Goal: Use online tool/utility: Utilize a website feature to perform a specific function

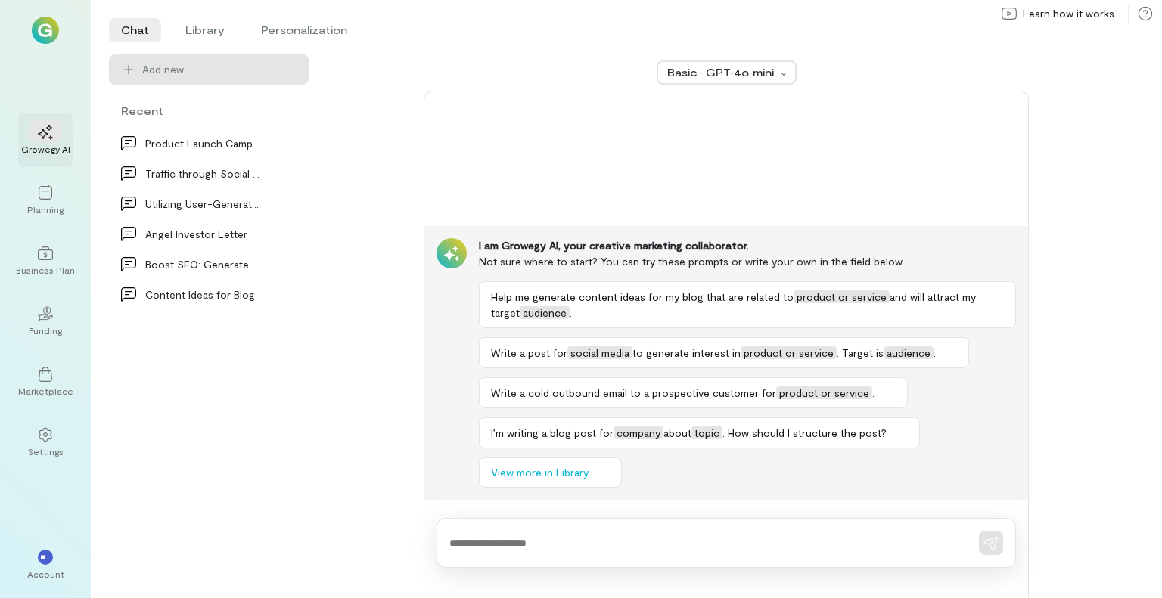
click at [43, 132] on icon at bounding box center [45, 132] width 15 height 15
click at [39, 149] on div "Growegy AI" at bounding box center [45, 149] width 49 height 12
click at [213, 27] on li "Library" at bounding box center [205, 30] width 64 height 24
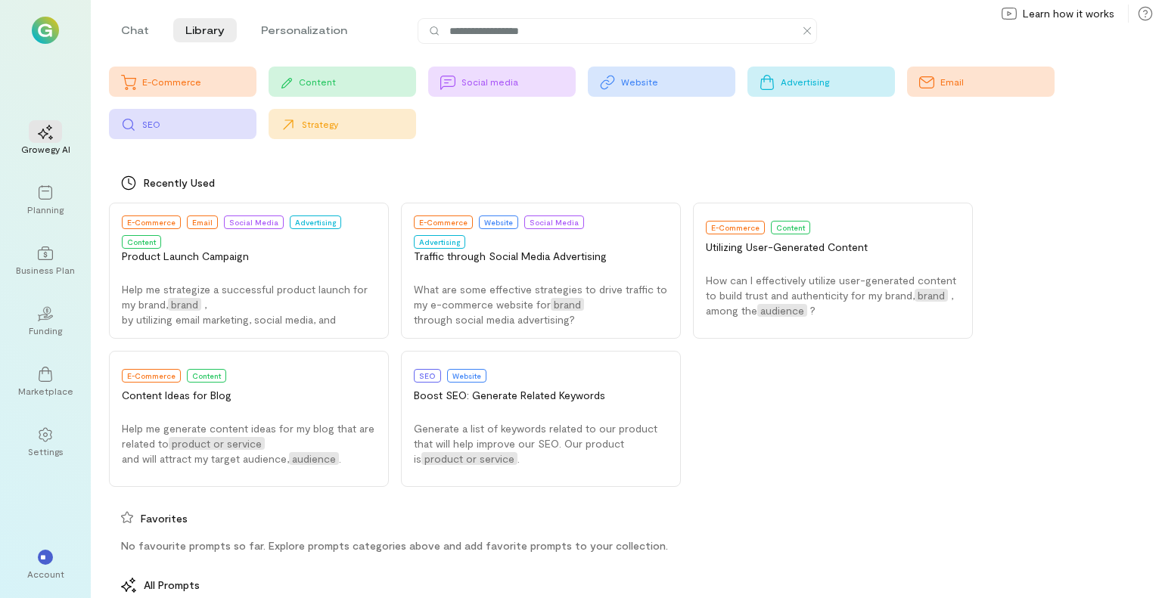
click at [312, 125] on div "Strategy" at bounding box center [359, 124] width 114 height 12
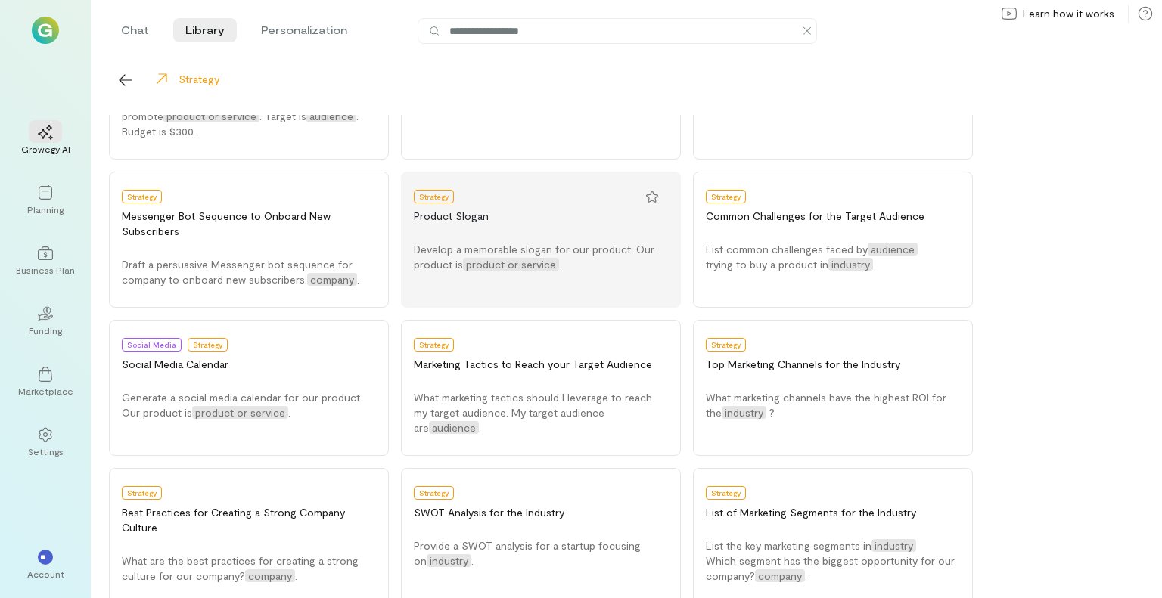
scroll to position [303, 0]
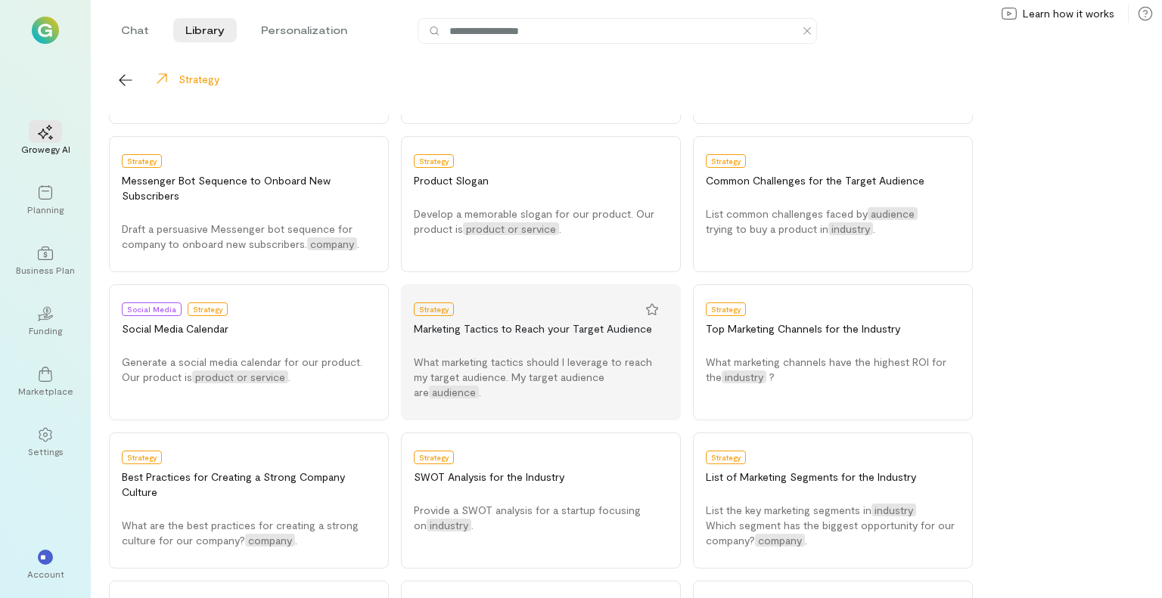
click at [526, 362] on span "What marketing tactics should I leverage to reach my target audience. My target…" at bounding box center [533, 376] width 238 height 43
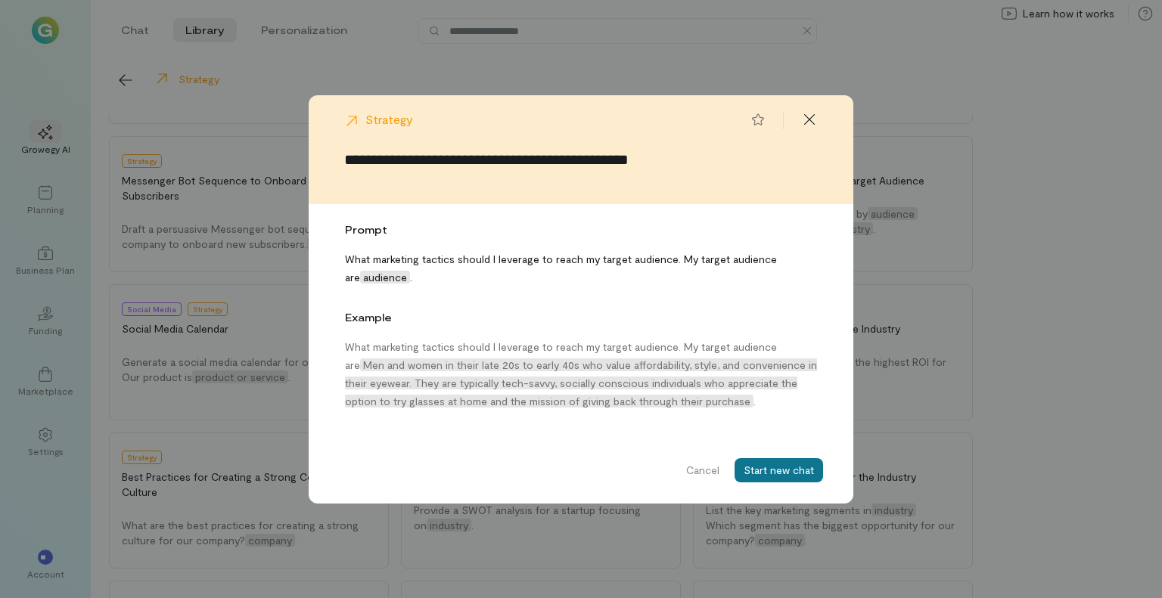
click at [784, 470] on button "Start new chat" at bounding box center [778, 470] width 88 height 24
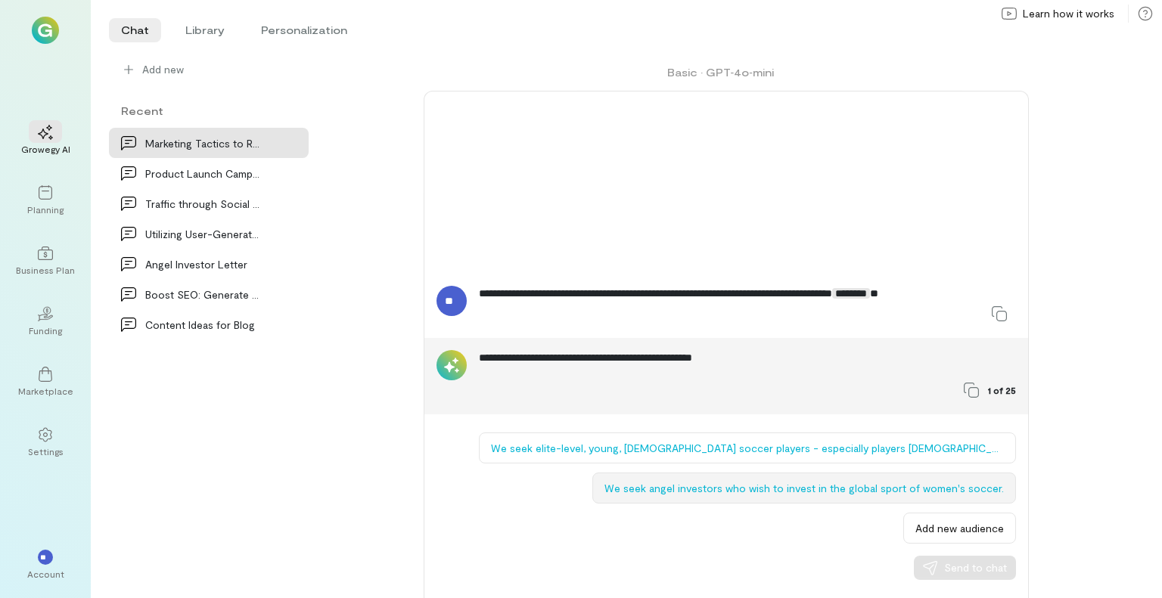
click at [811, 487] on button "We seek angel investors who wish to invest in the global sport of women's socce…" at bounding box center [804, 488] width 424 height 31
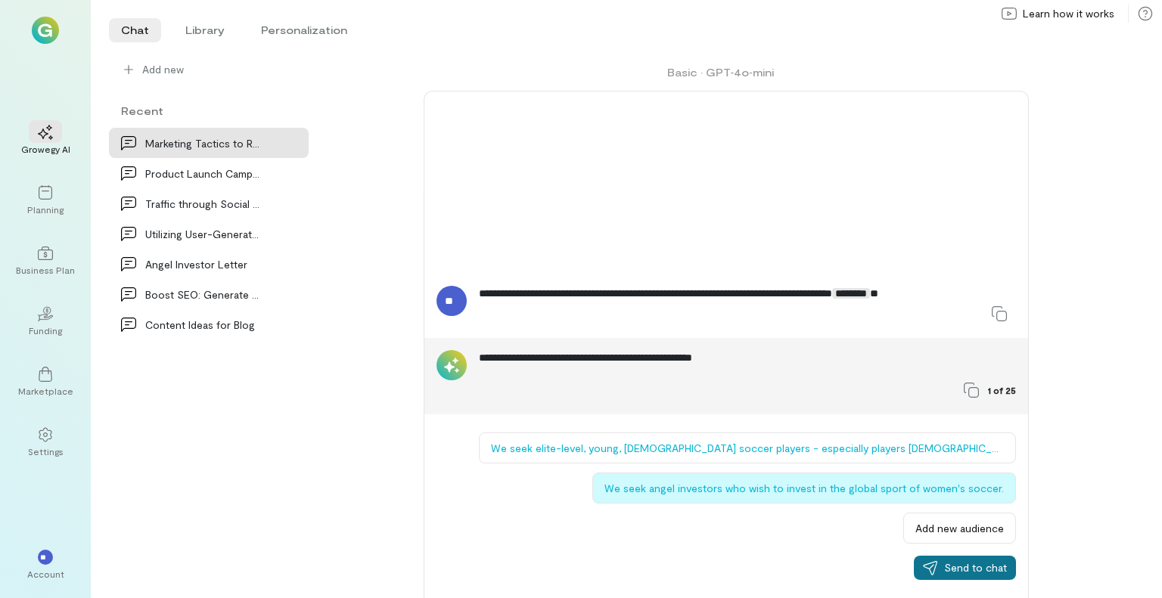
click at [974, 568] on span "Send to chat" at bounding box center [975, 567] width 63 height 15
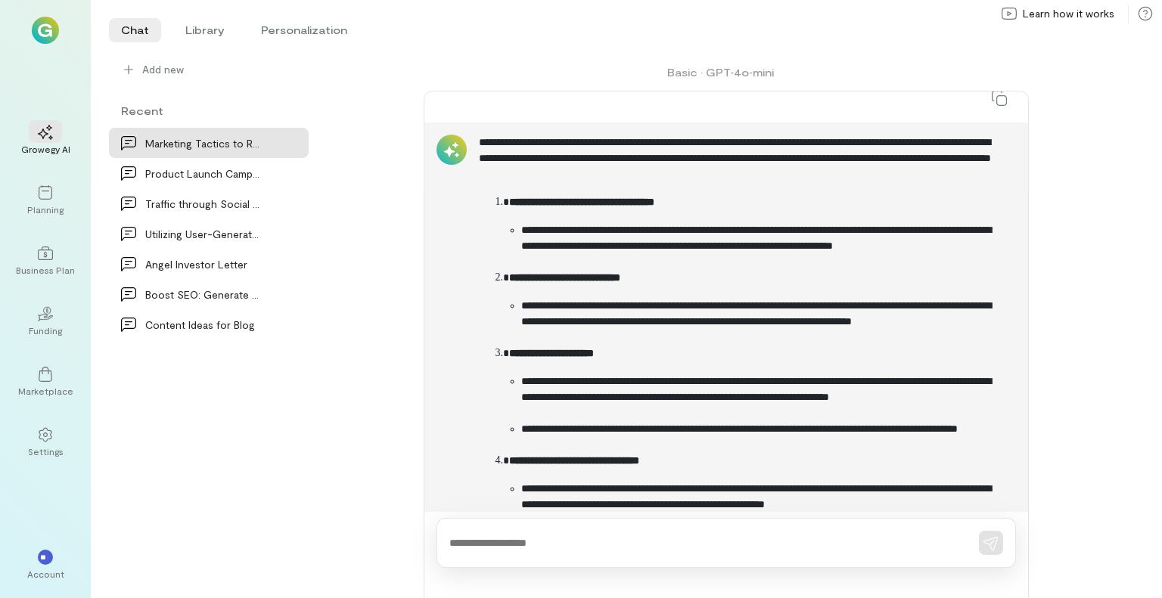
scroll to position [362, 0]
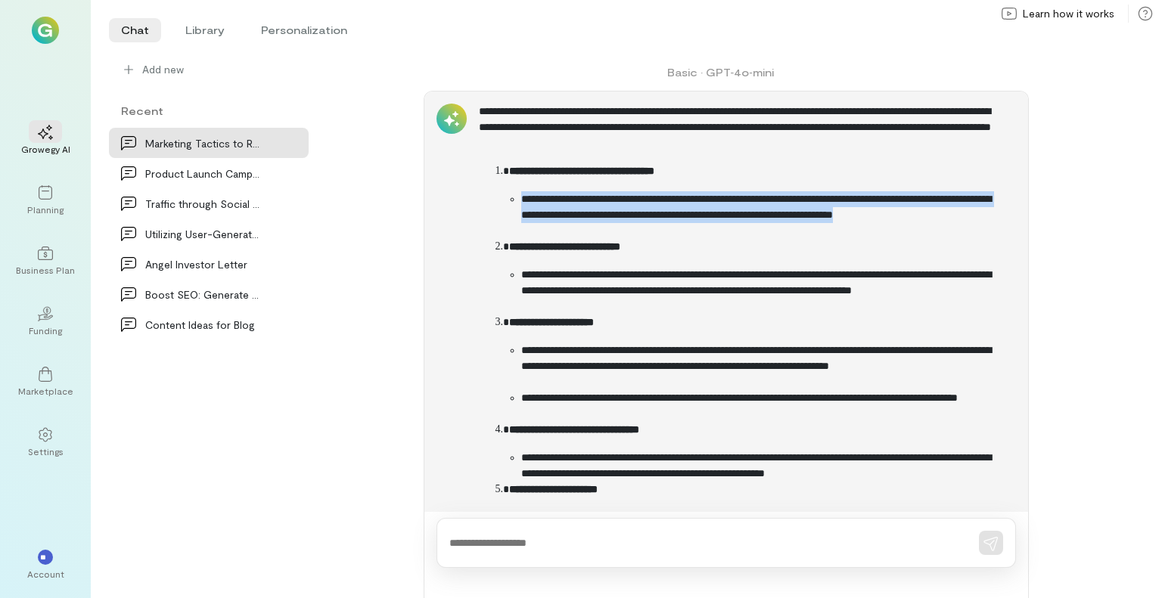
drag, startPoint x: 522, startPoint y: 199, endPoint x: 587, endPoint y: 227, distance: 70.8
click at [587, 227] on li "**********" at bounding box center [762, 215] width 483 height 48
copy li "**********"
